Goal: Task Accomplishment & Management: Use online tool/utility

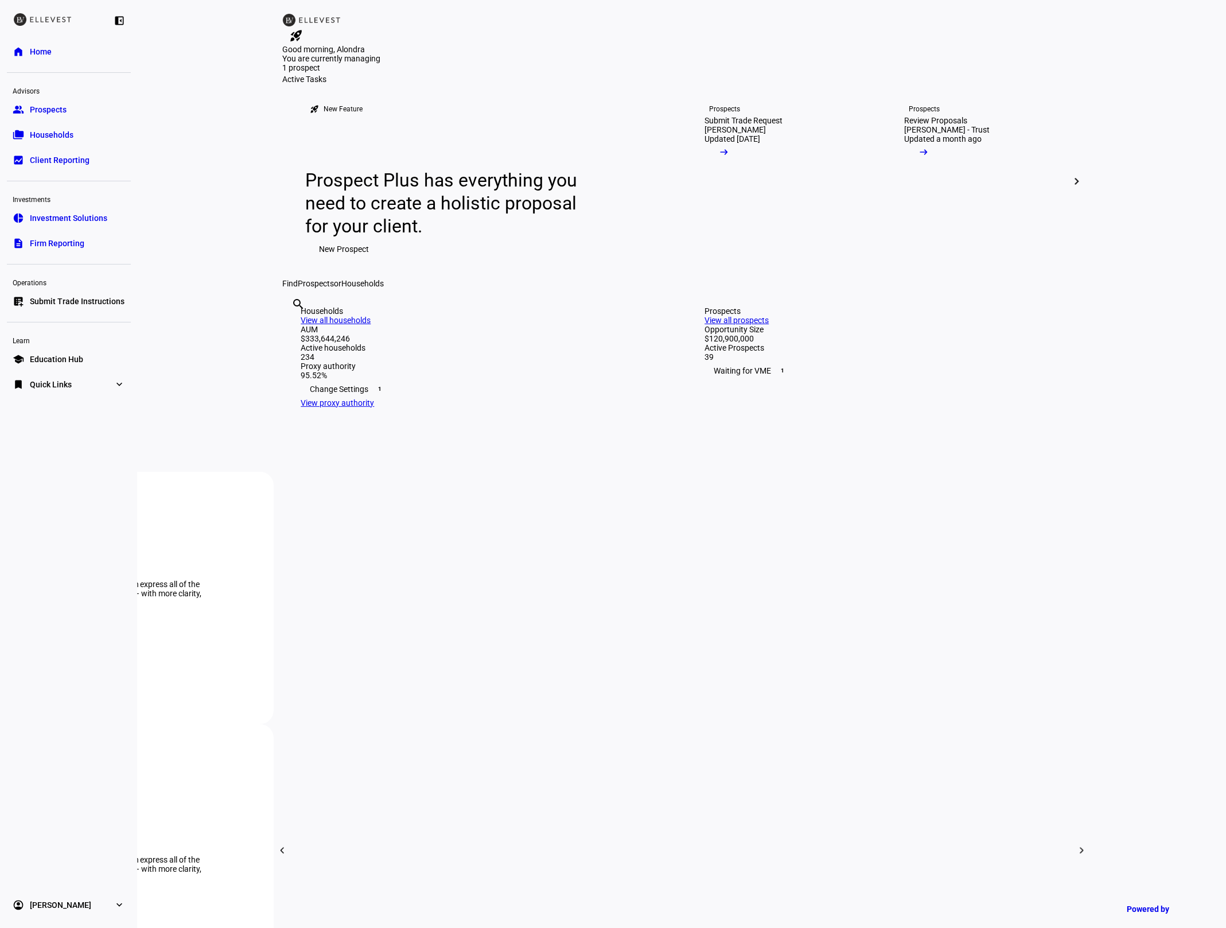
scroll to position [918, 0]
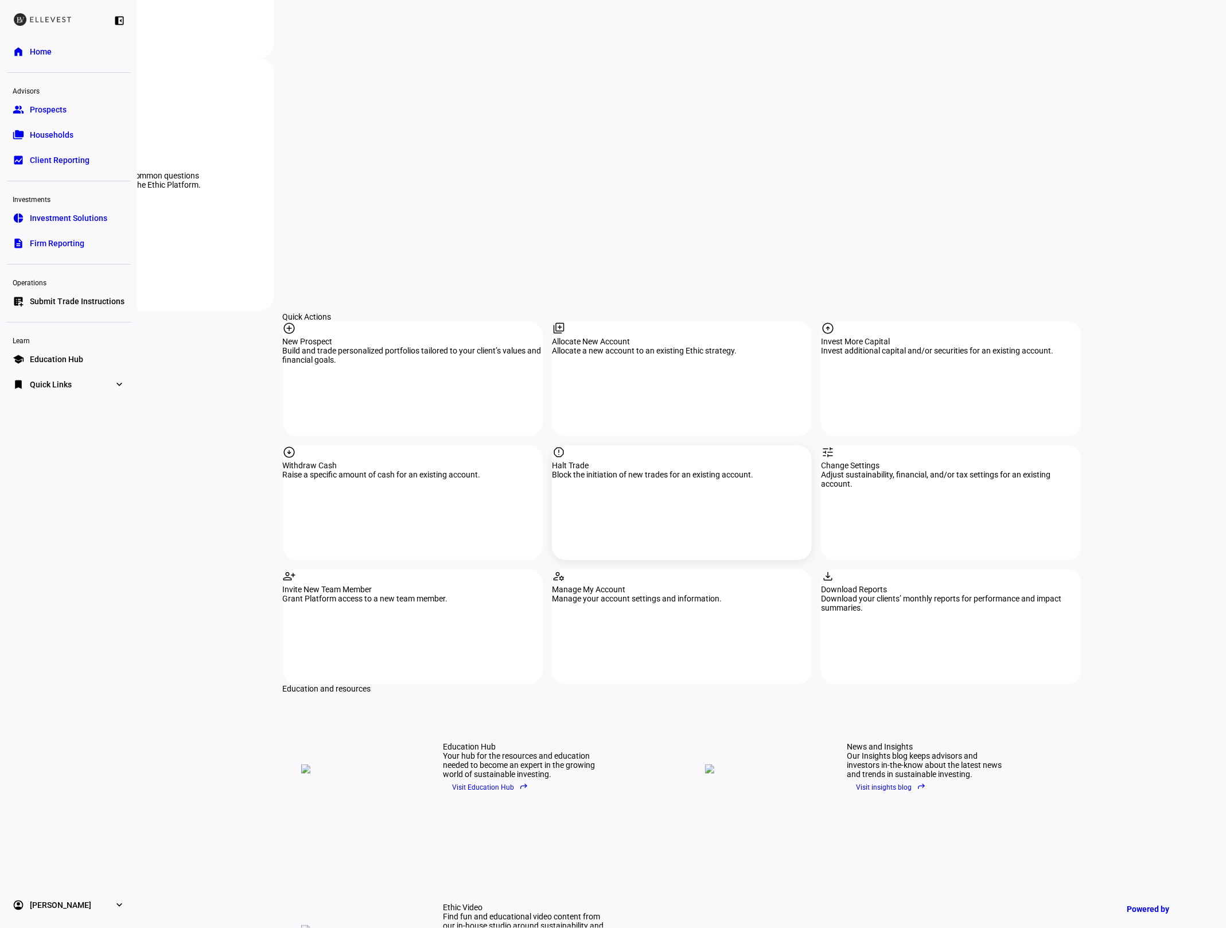
click at [639, 445] on div "report Halt Trade Block the initiation of new trades for an existing account." at bounding box center [682, 502] width 260 height 115
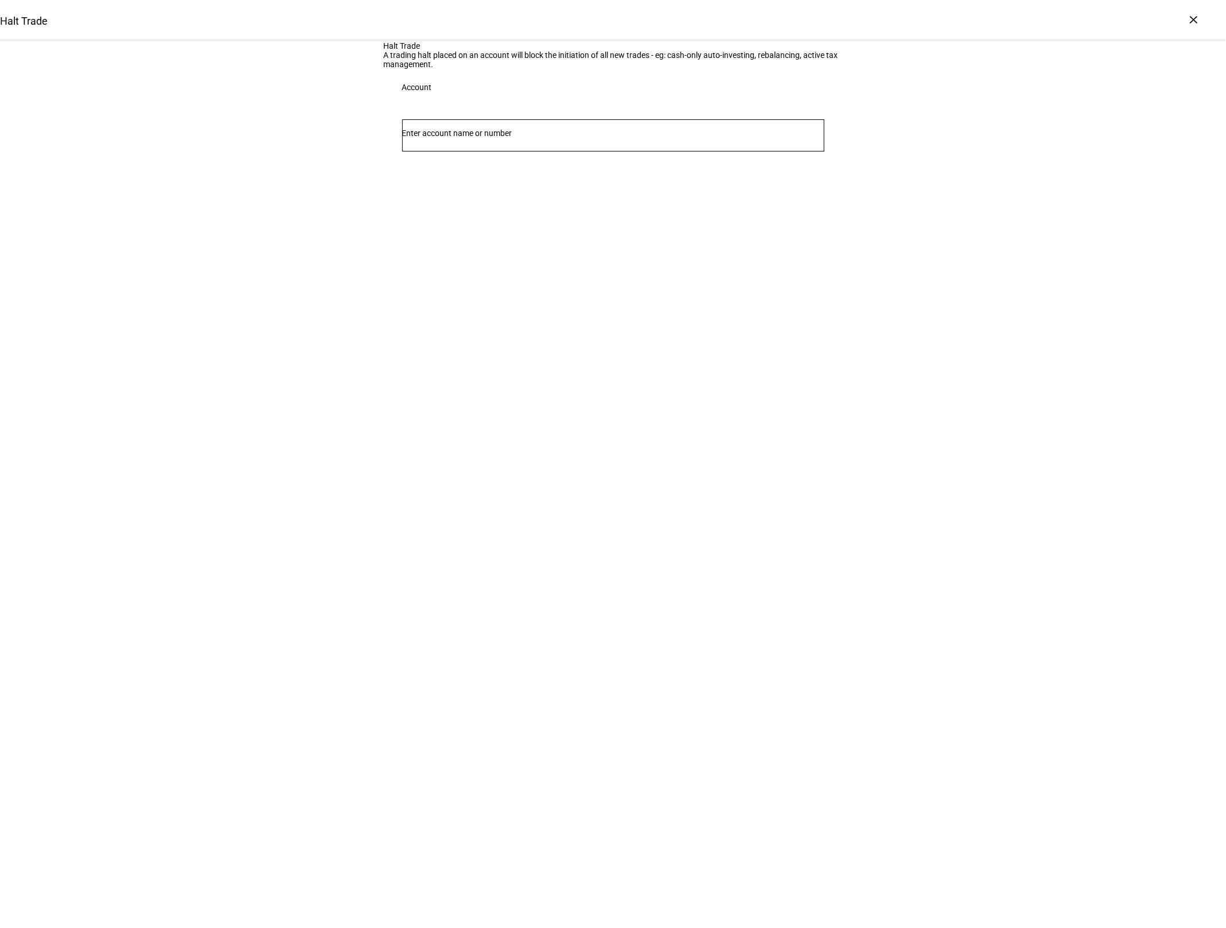
click at [567, 138] on input "Number" at bounding box center [613, 133] width 422 height 9
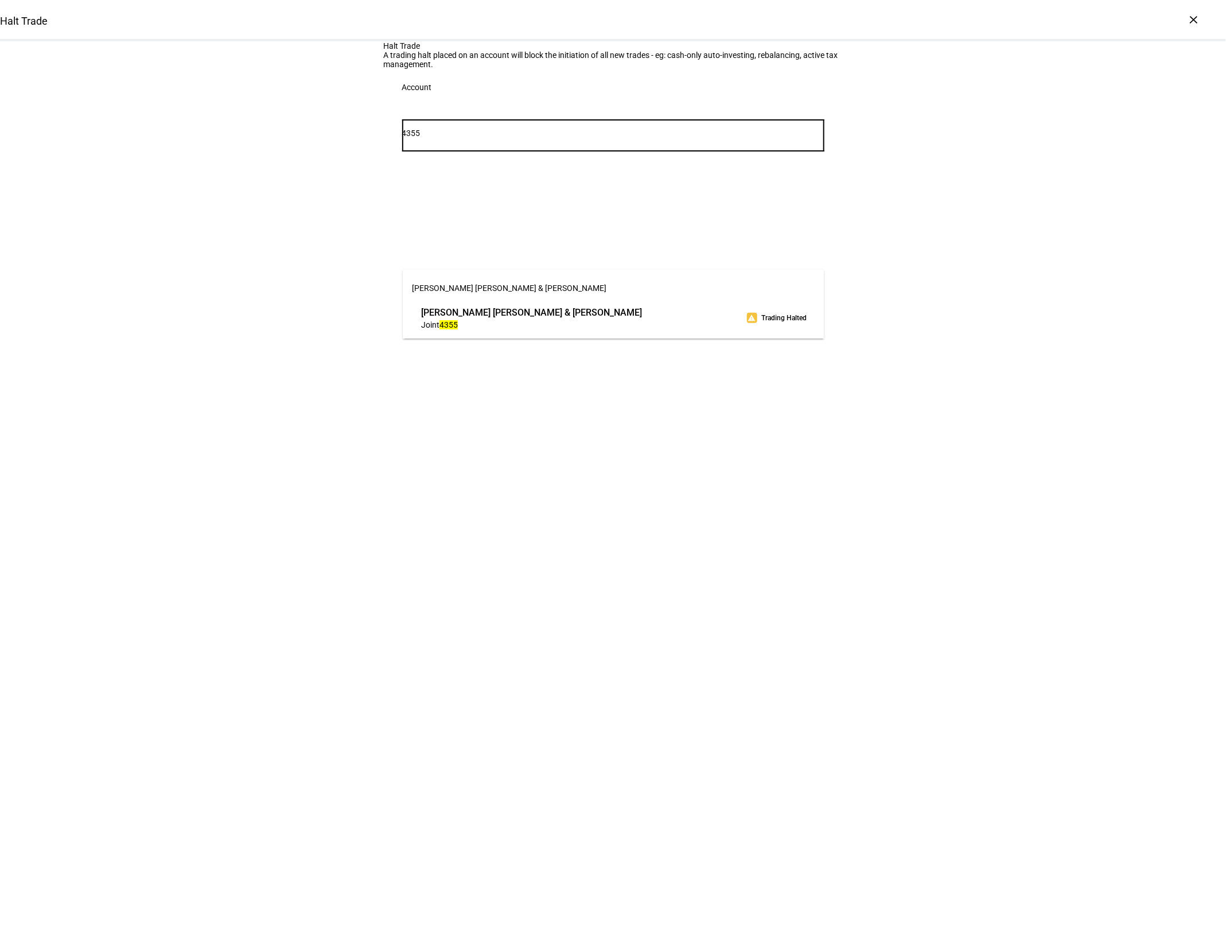
type input "4355"
click at [503, 317] on span "[PERSON_NAME] [PERSON_NAME] & [PERSON_NAME]" at bounding box center [531, 312] width 221 height 13
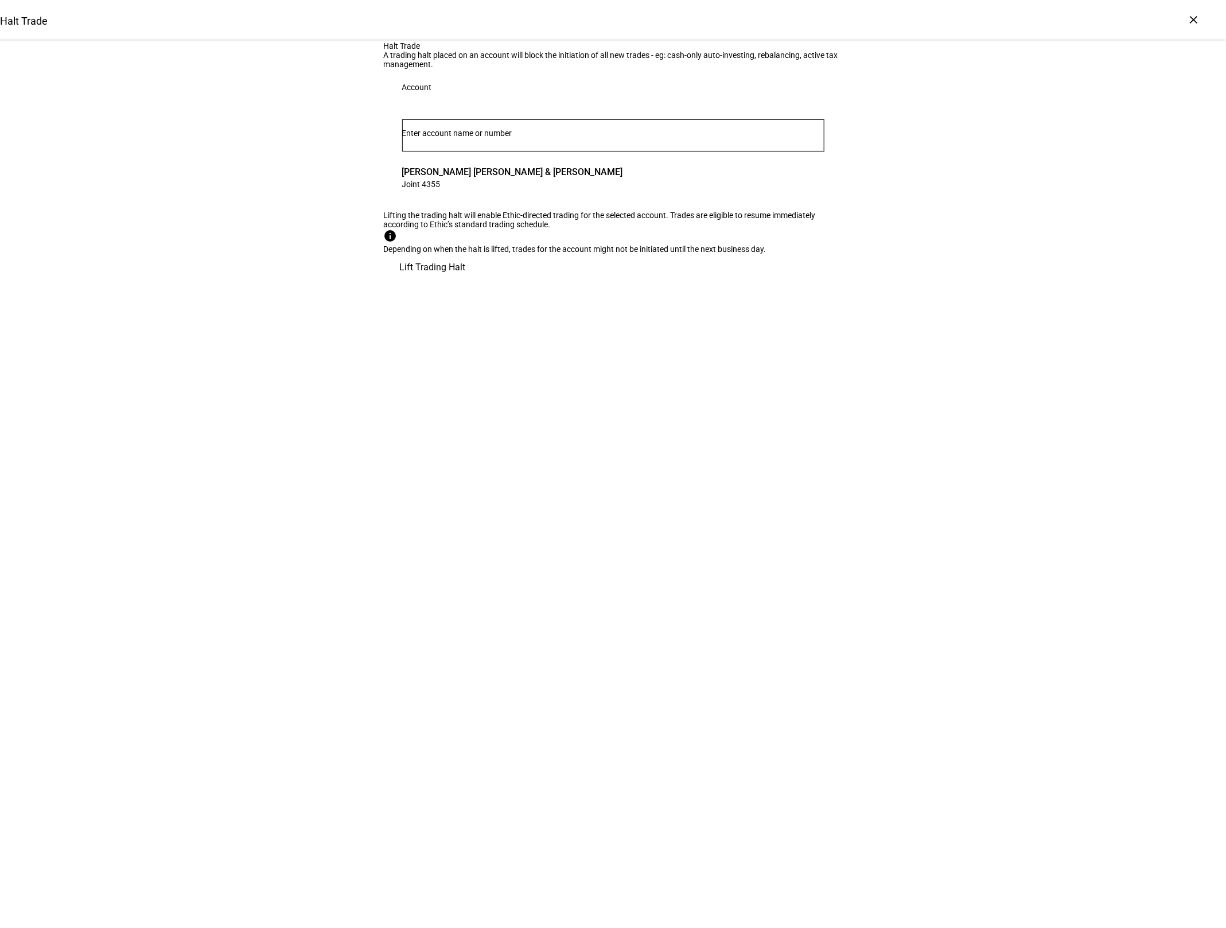
drag, startPoint x: 796, startPoint y: 459, endPoint x: 748, endPoint y: 464, distance: 47.9
click at [466, 281] on span "Lift Trading Halt" at bounding box center [433, 268] width 66 height 28
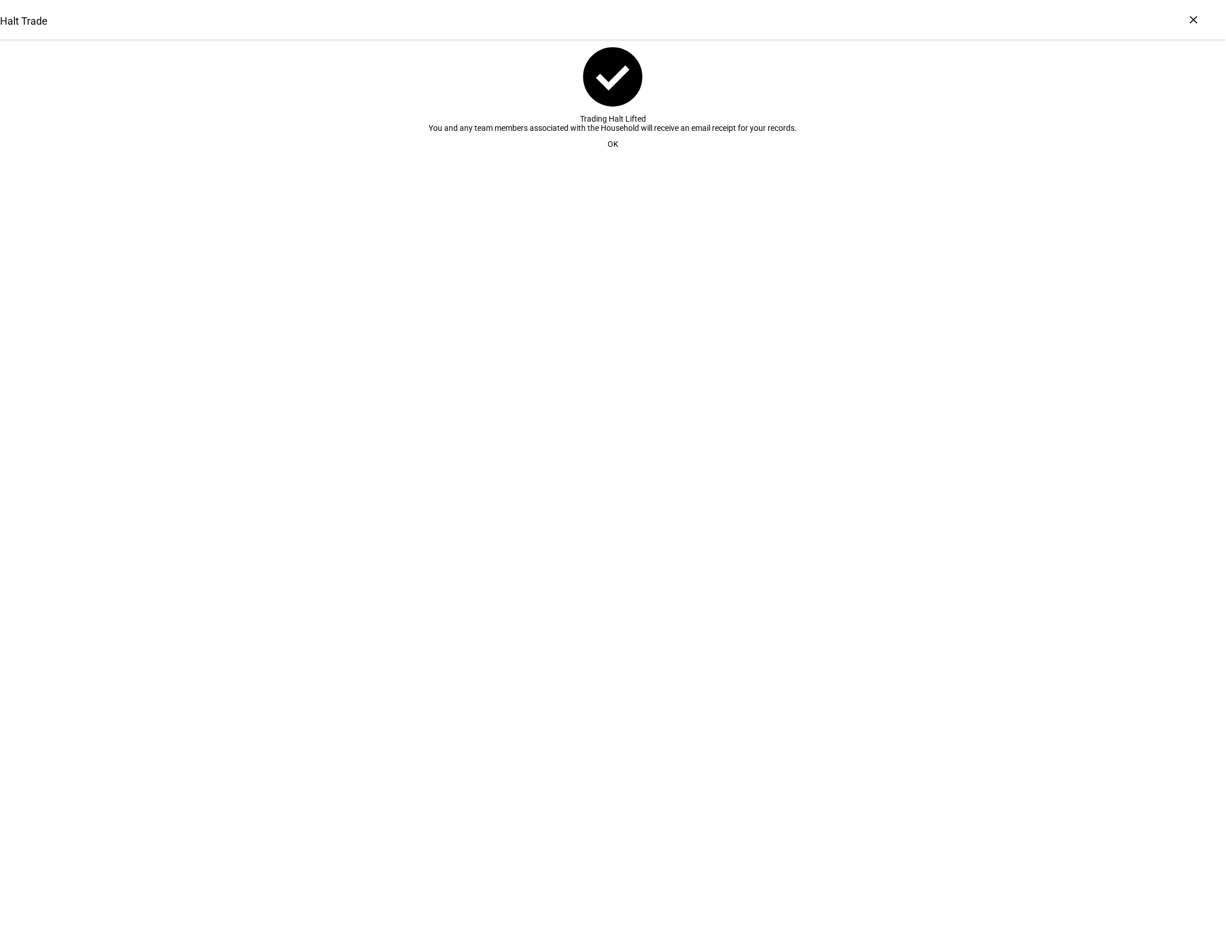
click at [620, 156] on span at bounding box center [613, 144] width 38 height 23
